Goal: Find specific page/section

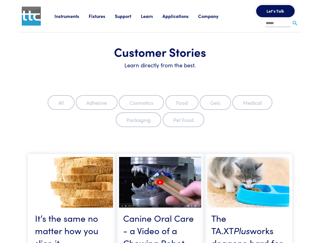
click at [160, 122] on label "Packaging" at bounding box center [138, 120] width 45 height 15
click at [72, 16] on link "Instruments" at bounding box center [72, 16] width 34 height 6
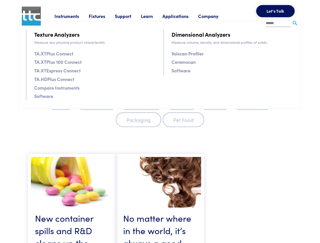
click at [102, 16] on link "Fixtures" at bounding box center [102, 16] width 26 height 6
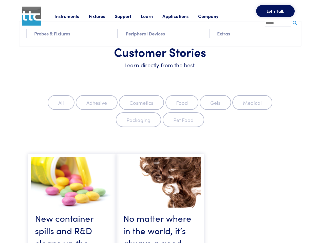
click at [129, 16] on link "Support" at bounding box center [128, 16] width 26 height 6
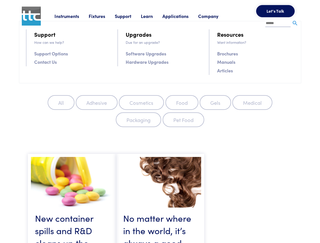
click at [153, 16] on link "Learn" at bounding box center [152, 16] width 22 height 6
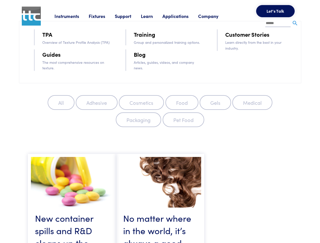
click at [182, 16] on link "Applications" at bounding box center [181, 16] width 36 height 6
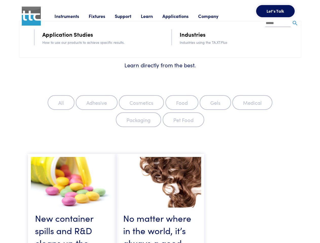
click at [215, 16] on link "Company" at bounding box center [213, 16] width 30 height 6
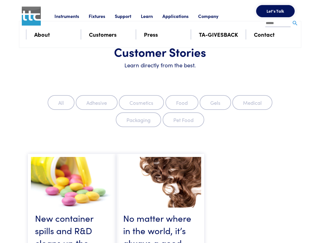
click at [276, 11] on button "Let's Talk" at bounding box center [275, 11] width 39 height 12
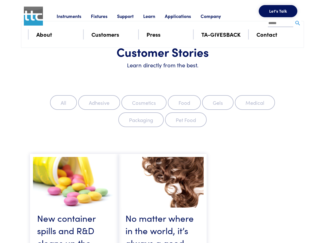
click at [0, 0] on div "**********" at bounding box center [0, 0] width 0 height 0
